Goal: Task Accomplishment & Management: Use online tool/utility

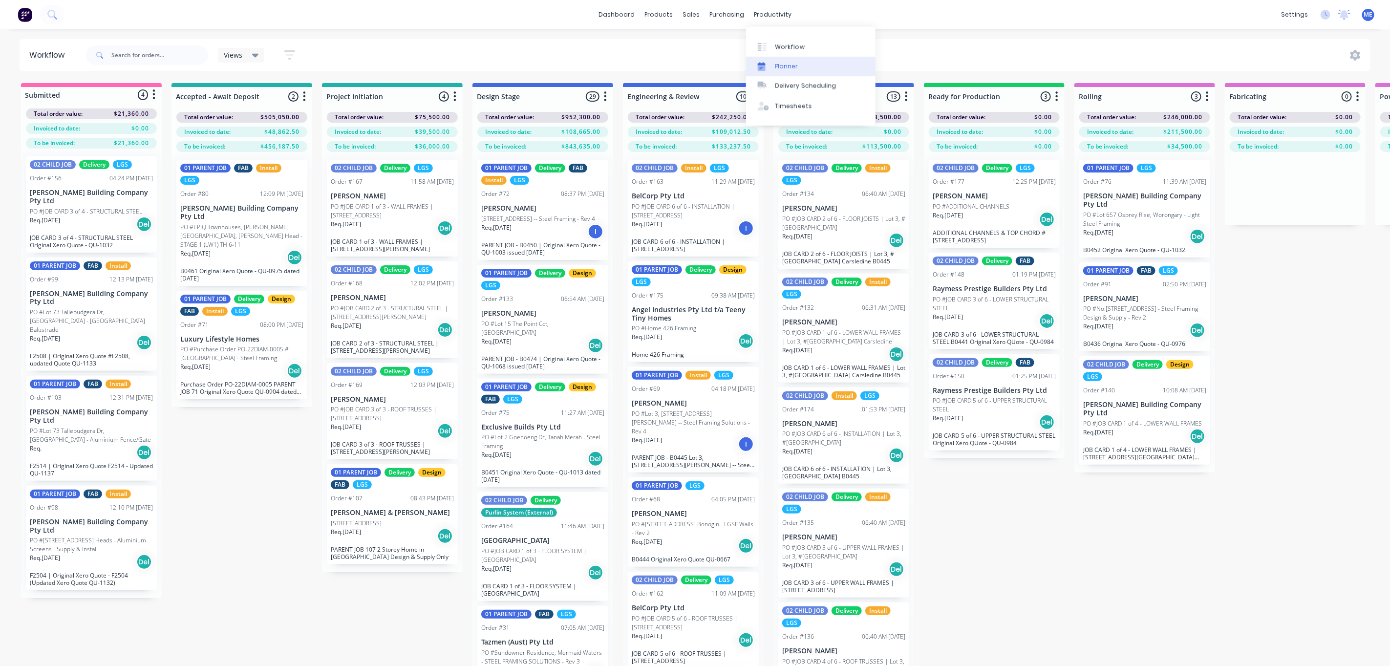
click at [762, 62] on icon at bounding box center [762, 66] width 8 height 9
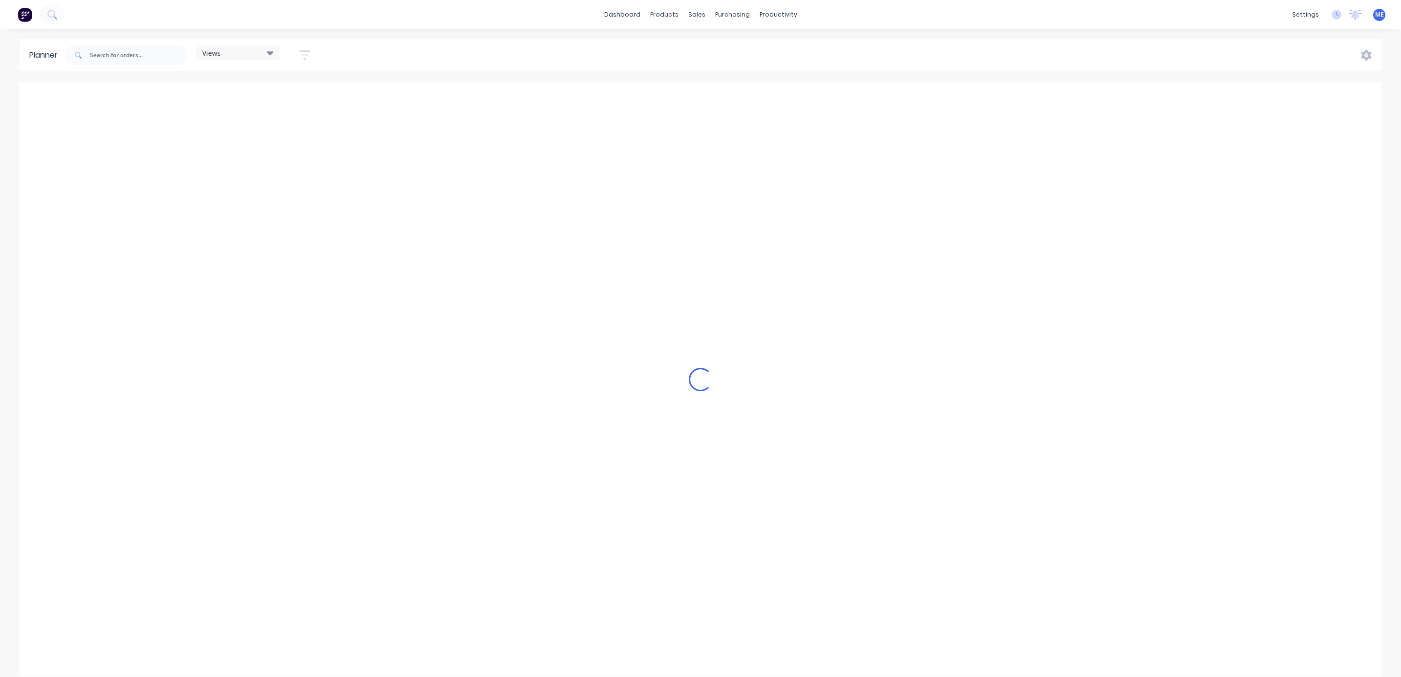
scroll to position [0, 222]
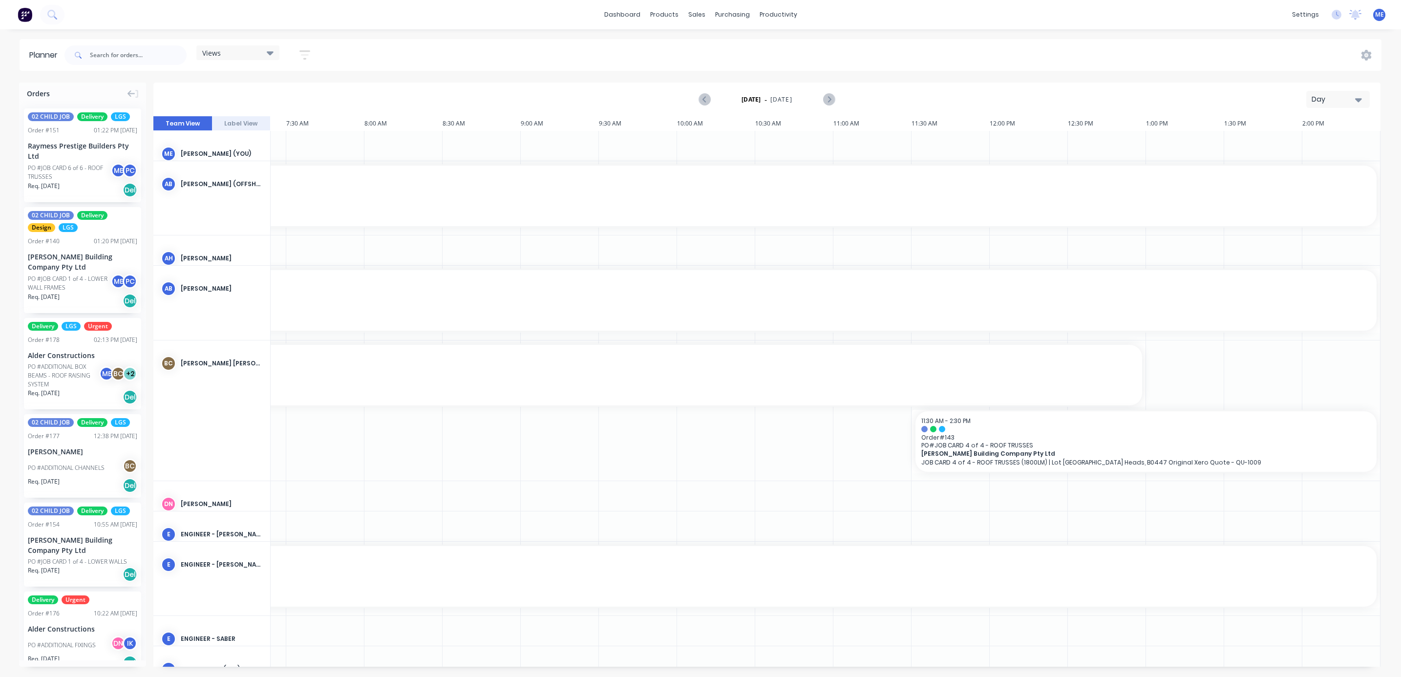
click at [1324, 108] on button "Day" at bounding box center [1339, 99] width 64 height 17
click at [1316, 143] on div "Week" at bounding box center [1320, 145] width 97 height 20
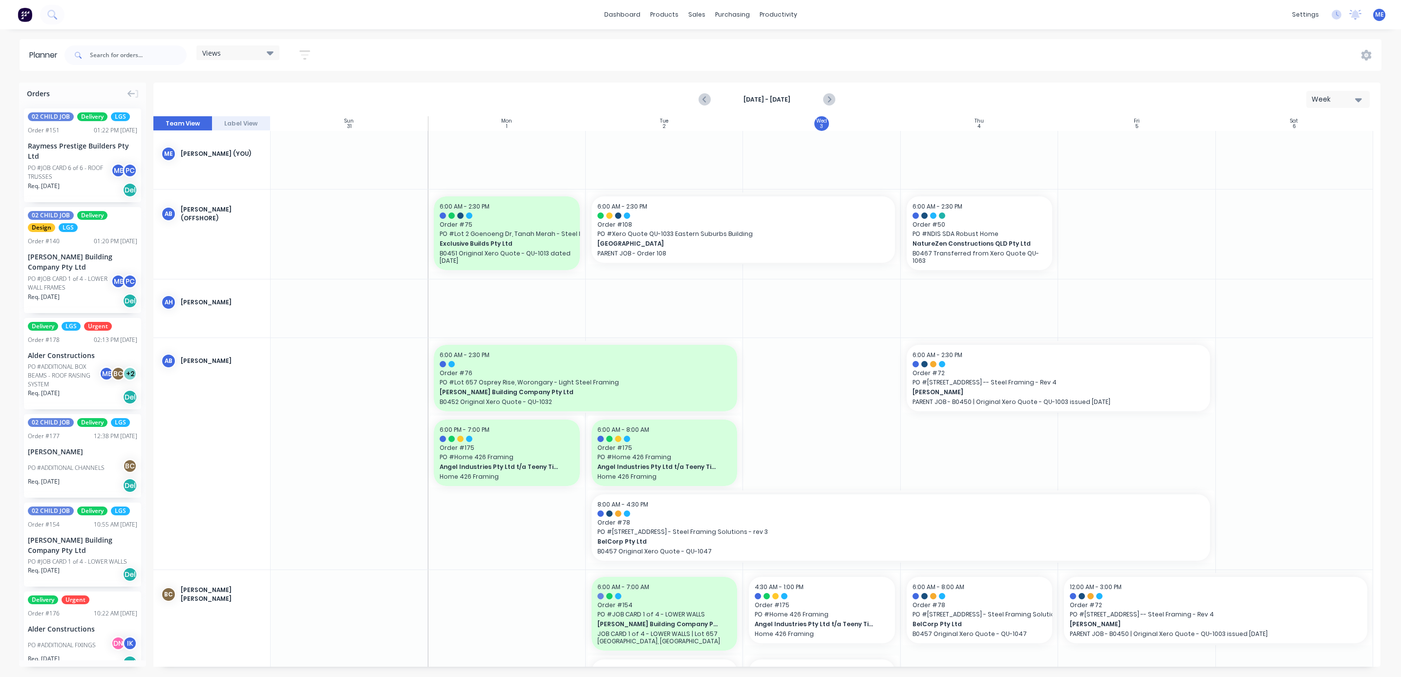
click at [217, 43] on div "Views Save new view None (Default) edit DESIGN TEAM (INTERNAL) edit ENGINEERING…" at bounding box center [192, 55] width 258 height 29
click at [222, 53] on div "Views" at bounding box center [237, 52] width 71 height 9
click at [230, 184] on button "FACTORY - (FRAMCECAD ONLY)" at bounding box center [256, 183] width 104 height 11
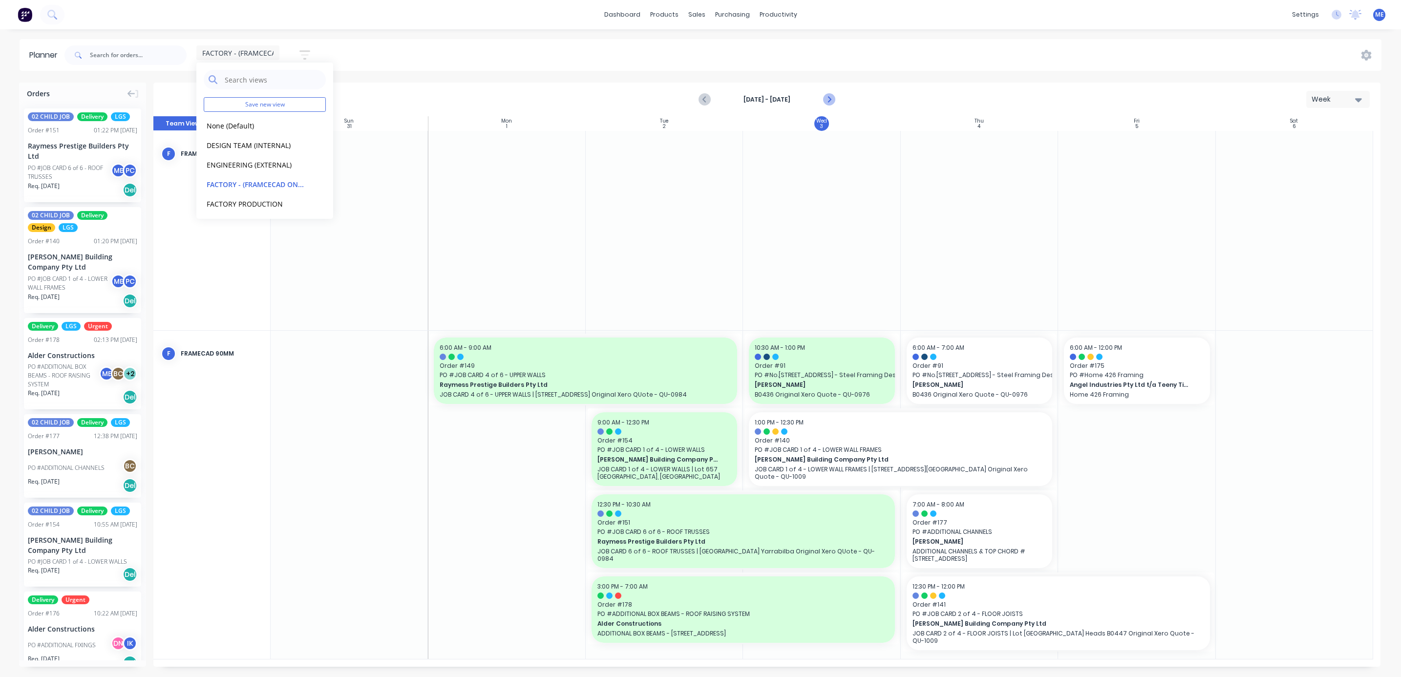
click at [833, 97] on icon "Next page" at bounding box center [829, 100] width 12 height 12
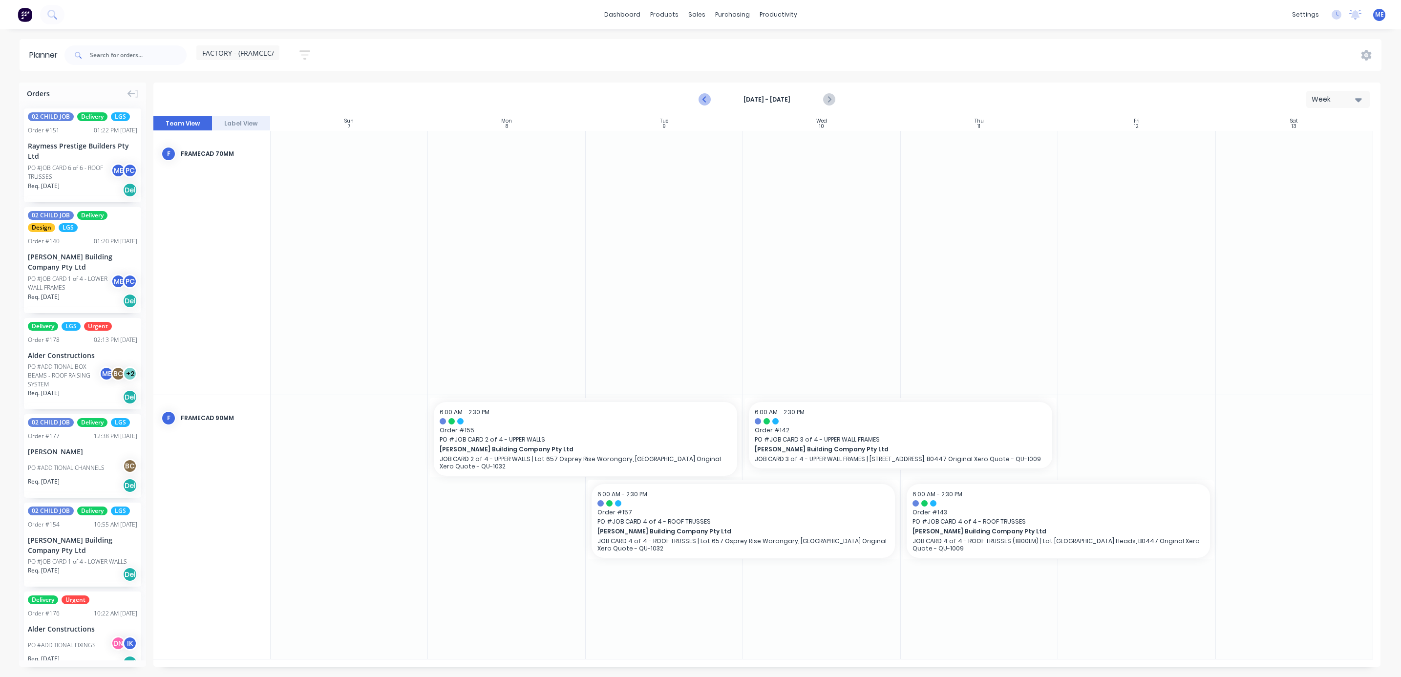
click at [706, 96] on icon "Previous page" at bounding box center [705, 100] width 12 height 12
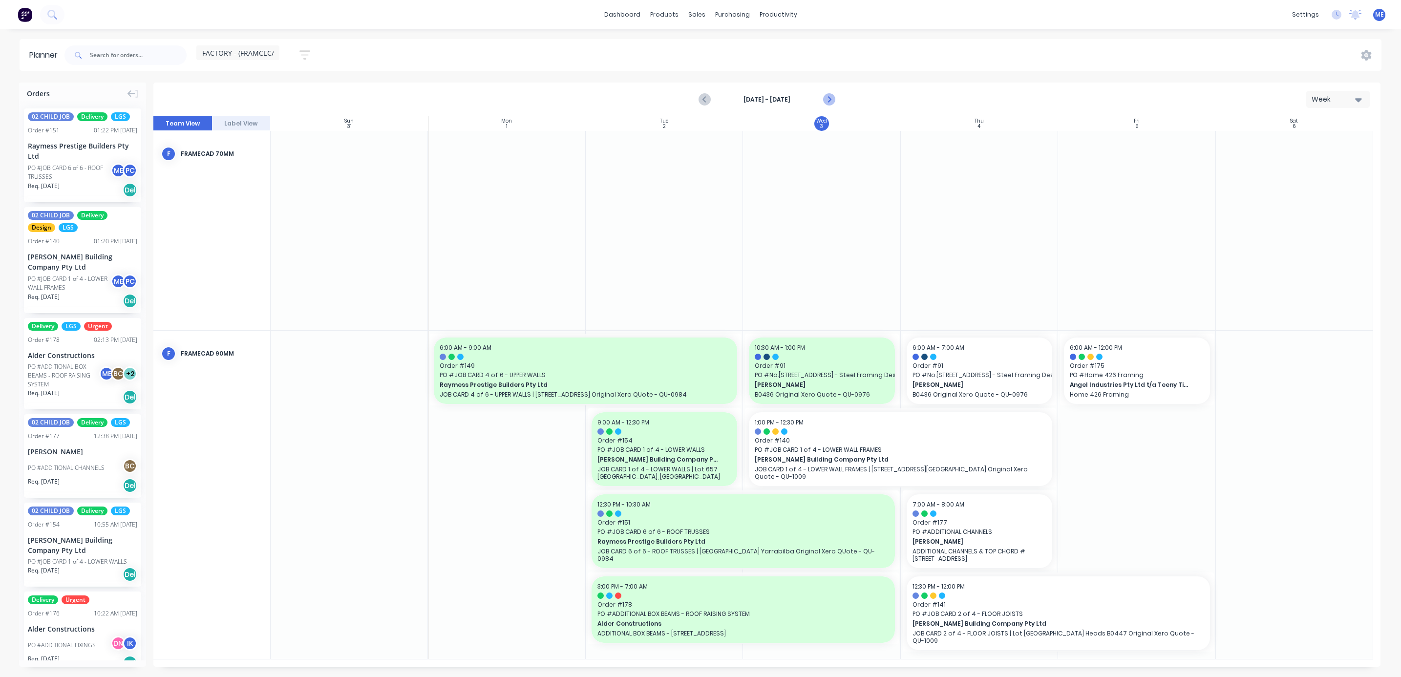
click at [827, 98] on icon "Next page" at bounding box center [829, 100] width 12 height 12
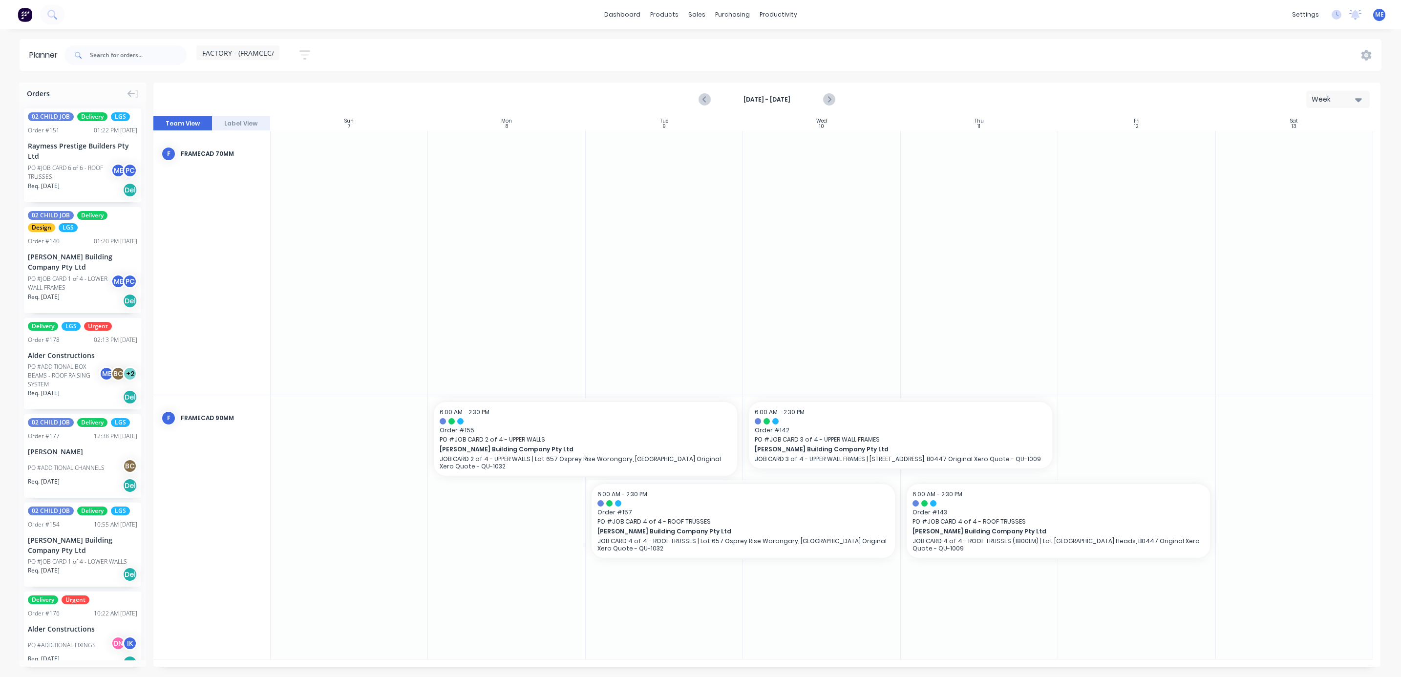
click at [241, 53] on span "FACTORY - (FRAMCECAD ONLY)" at bounding box center [252, 53] width 101 height 10
click at [257, 195] on div "FACTORY PRODUCTION edit" at bounding box center [265, 204] width 122 height 20
click at [275, 208] on button "FACTORY PRODUCTION" at bounding box center [256, 203] width 104 height 11
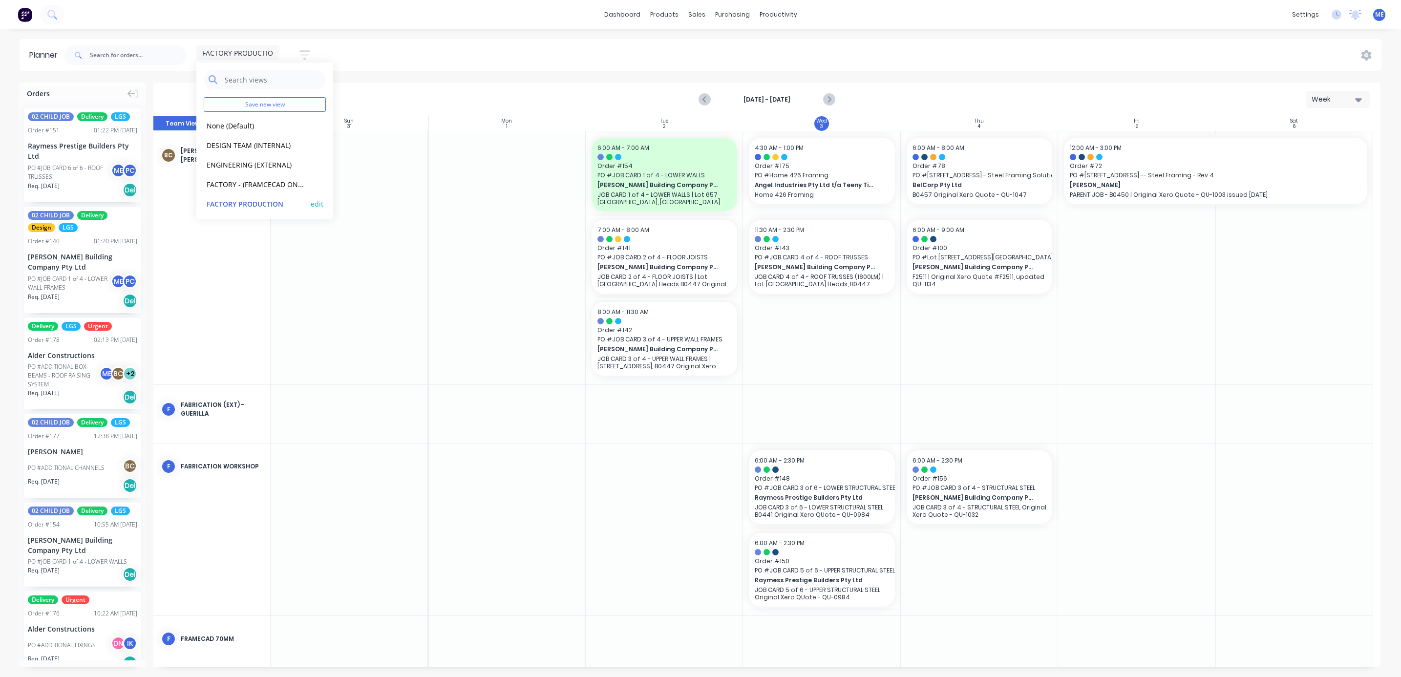
click at [264, 203] on button "FACTORY PRODUCTION" at bounding box center [256, 203] width 104 height 11
click at [991, 507] on p "JOB CARD 3 of 4 - STRUCTURAL STEEL Original Xero Quote - QU-1032" at bounding box center [980, 511] width 134 height 15
click at [135, 56] on input "text" at bounding box center [138, 55] width 97 height 20
click at [314, 53] on button "button" at bounding box center [304, 54] width 31 height 19
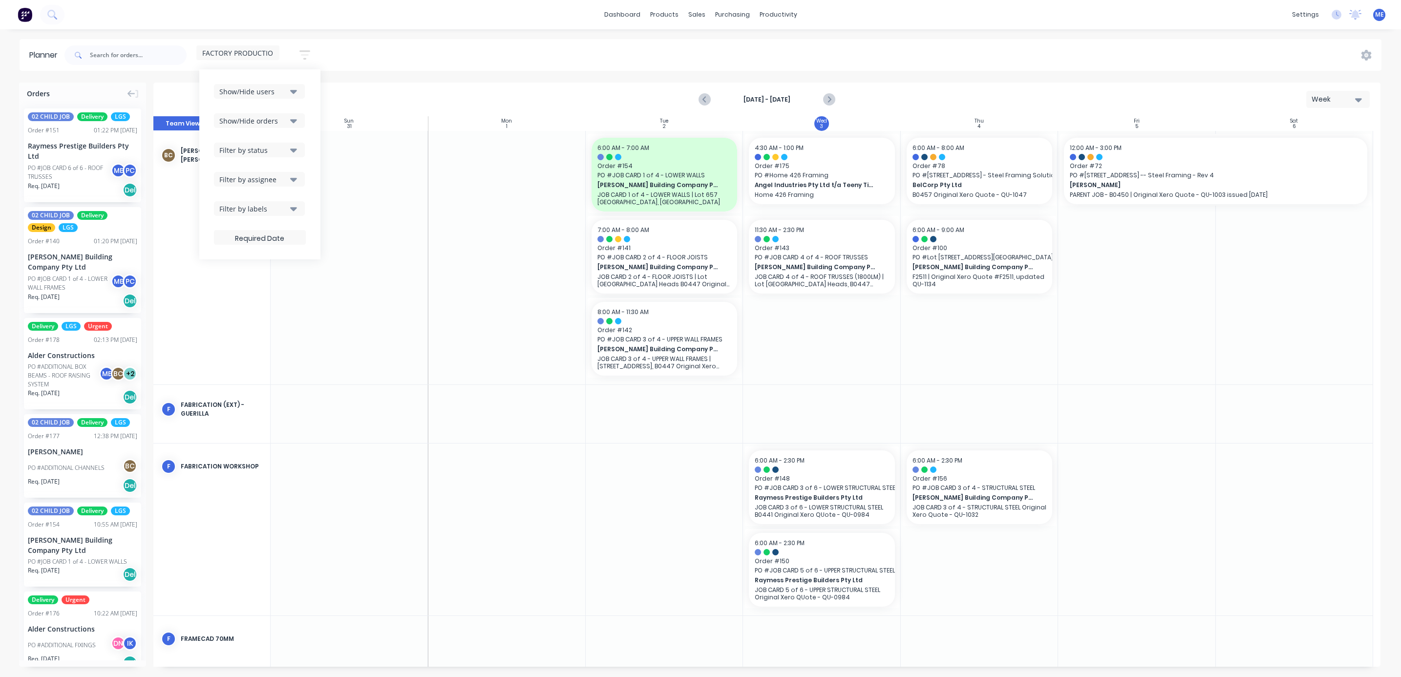
click at [312, 54] on button "button" at bounding box center [304, 54] width 31 height 19
click at [110, 54] on input "text" at bounding box center [138, 55] width 97 height 20
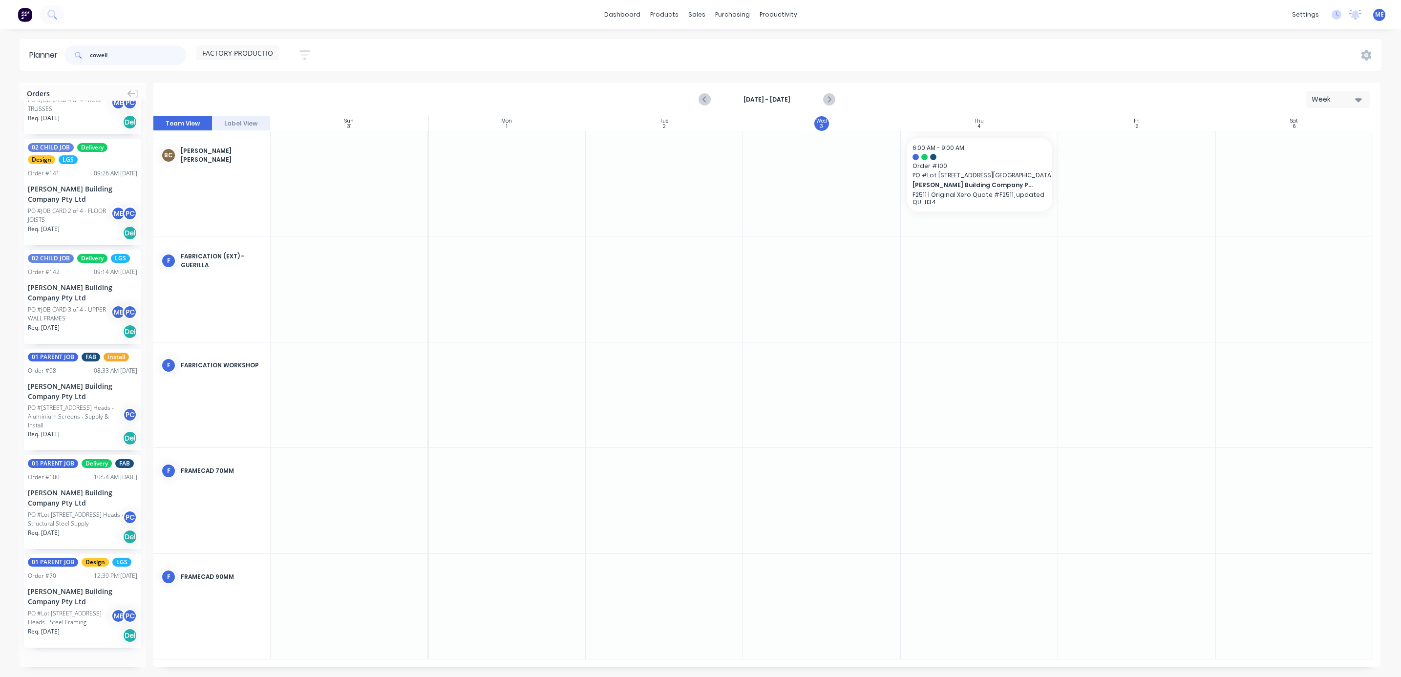
scroll to position [198, 0]
type input "cowell"
drag, startPoint x: 87, startPoint y: 488, endPoint x: 998, endPoint y: 500, distance: 911.4
drag, startPoint x: 1058, startPoint y: 489, endPoint x: 968, endPoint y: 490, distance: 90.4
click at [1035, 483] on div "Set start/finish time" at bounding box center [1020, 481] width 105 height 20
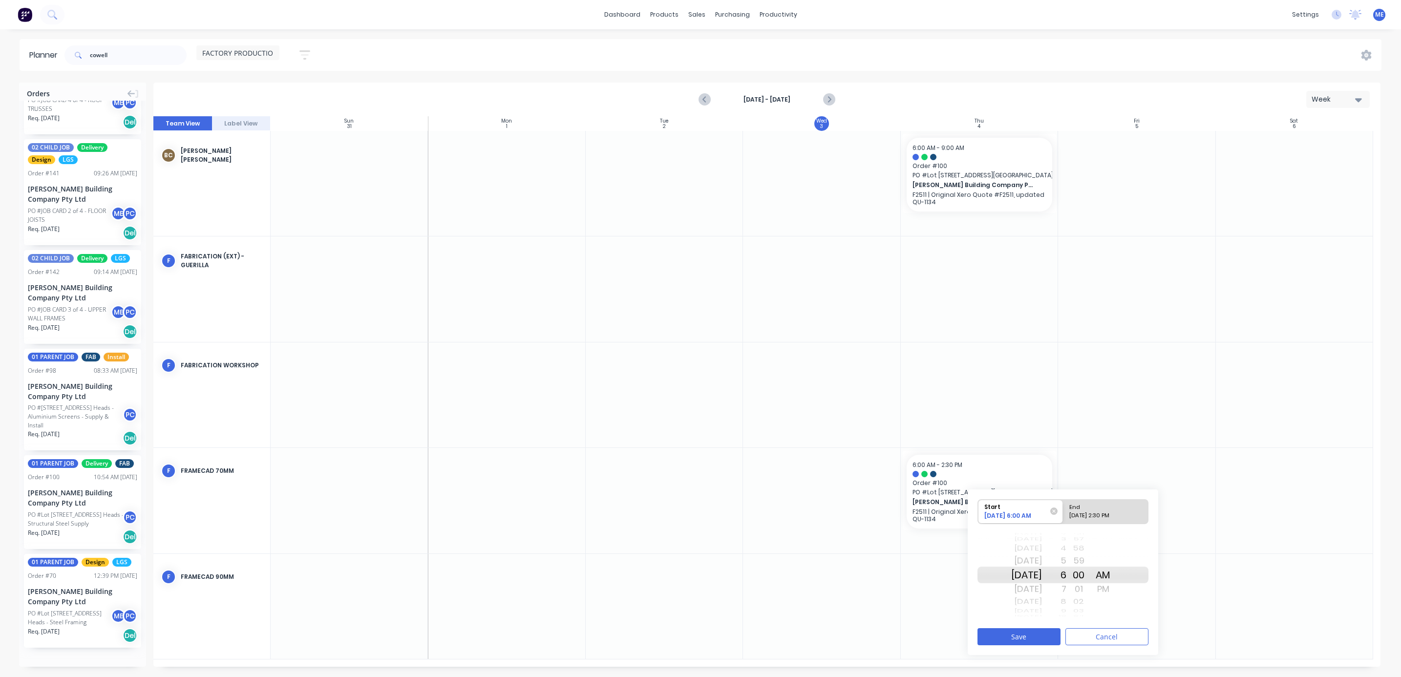
click at [1101, 509] on div "End" at bounding box center [1101, 506] width 71 height 12
click at [1064, 509] on input "End [DATE] 2:30 PM" at bounding box center [1063, 512] width 0 height 24
radio input "true"
drag, startPoint x: 1035, startPoint y: 576, endPoint x: 1056, endPoint y: 462, distance: 116.2
click at [1056, 462] on div "Orders 02 CHILD JOB Delivery Design LGS Order # 140 01:20 PM [DATE] [PERSON_NAM…" at bounding box center [700, 380] width 1401 height 594
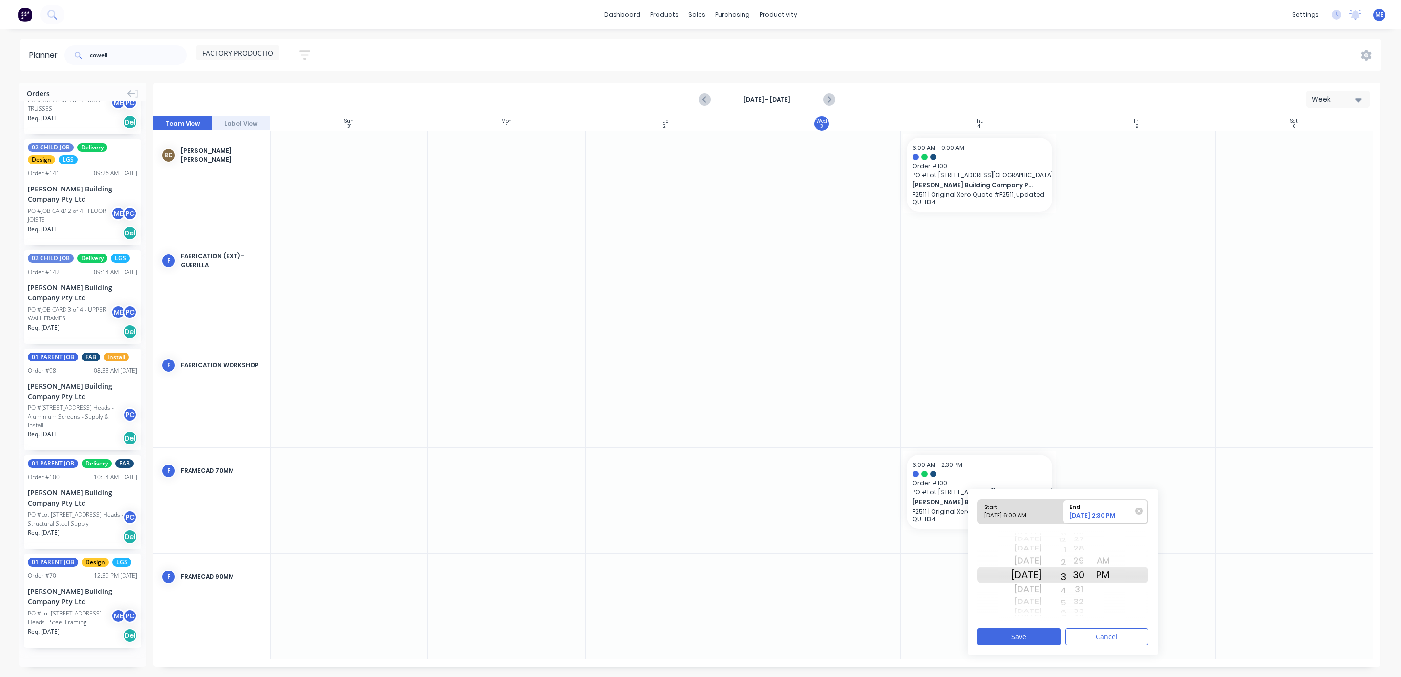
drag, startPoint x: 1076, startPoint y: 553, endPoint x: 1081, endPoint y: 546, distance: 8.4
click at [1081, 546] on div "[DATE] [DATE] [DATE] [DATE] [DATE] [DATE] [DATE] [DATE] [DATE] [DATE] [DATE] [D…" at bounding box center [1063, 575] width 171 height 92
click at [1043, 639] on button "Save" at bounding box center [1019, 636] width 83 height 17
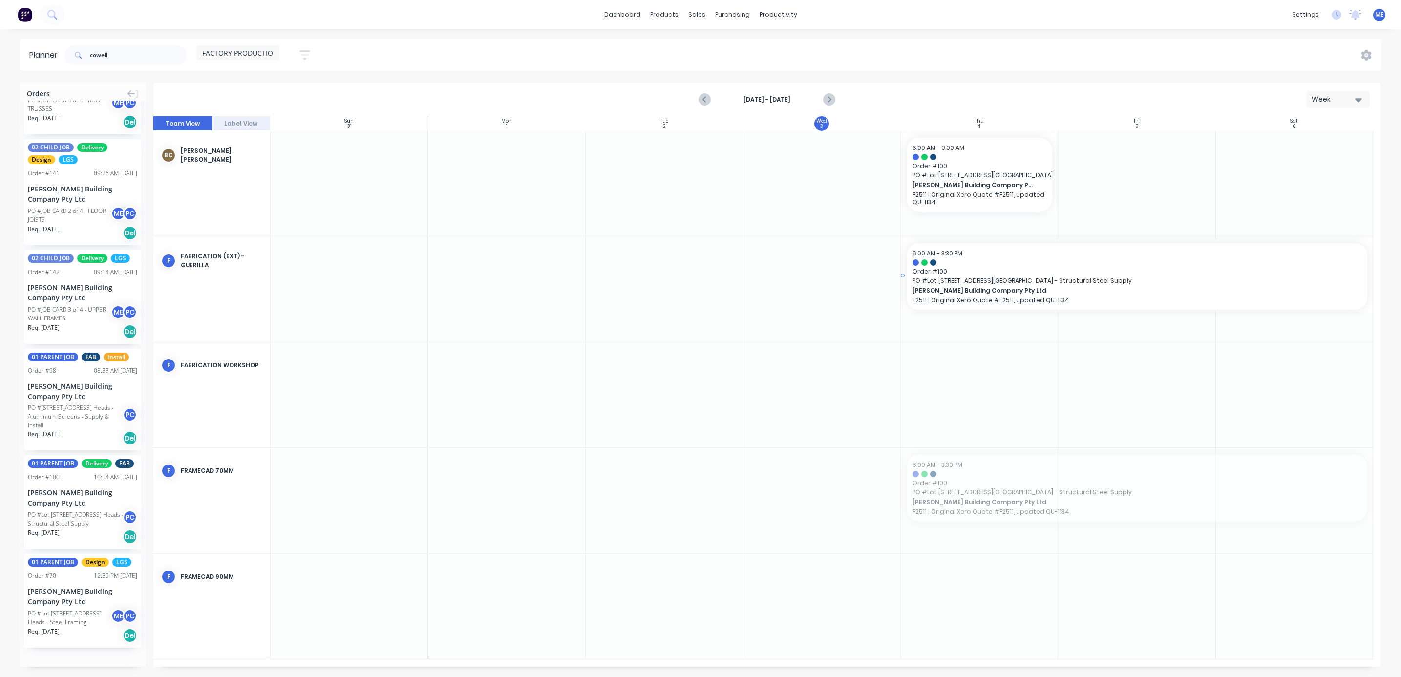
drag, startPoint x: 991, startPoint y: 493, endPoint x: 995, endPoint y: 312, distance: 180.9
drag, startPoint x: 117, startPoint y: 53, endPoint x: 27, endPoint y: 61, distance: 90.7
click at [27, 61] on header "Planner cowell FACTORY PRODUCTION Save new view None (Default) edit DESIGN TEAM…" at bounding box center [701, 55] width 1362 height 32
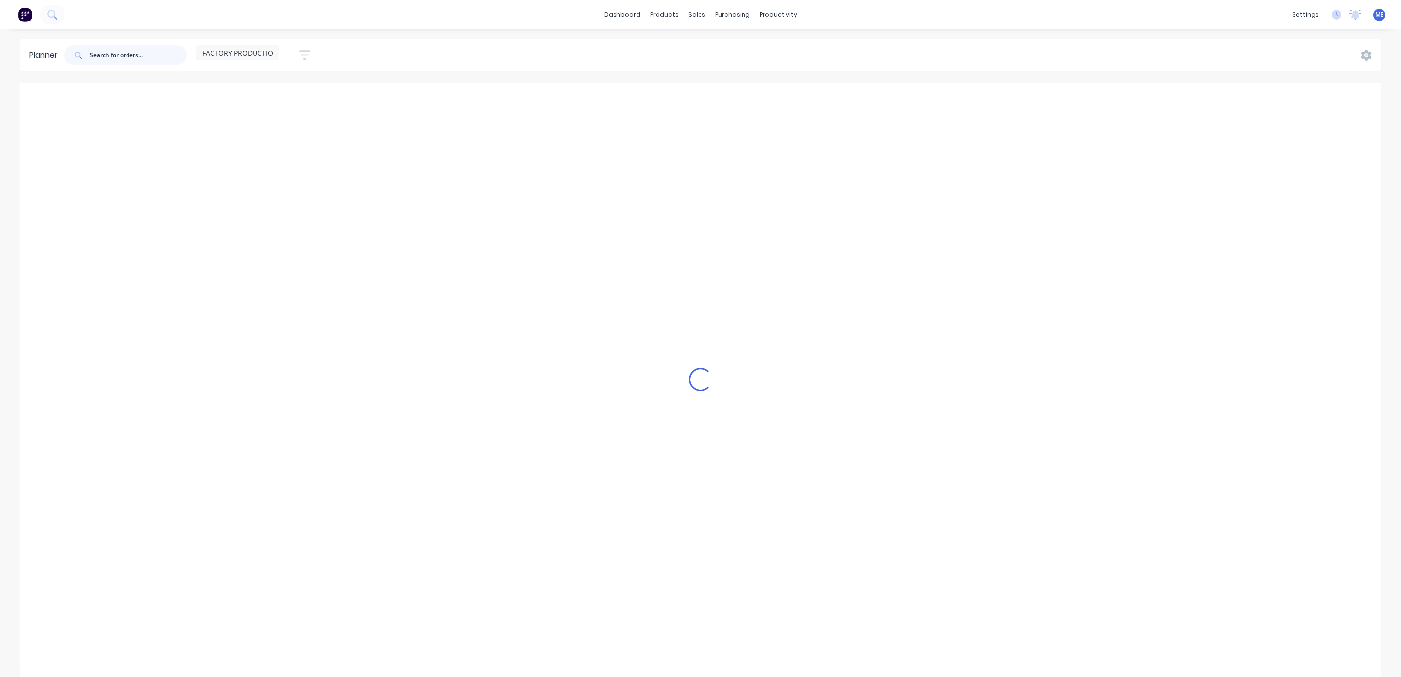
scroll to position [0, 0]
